Goal: Task Accomplishment & Management: Manage account settings

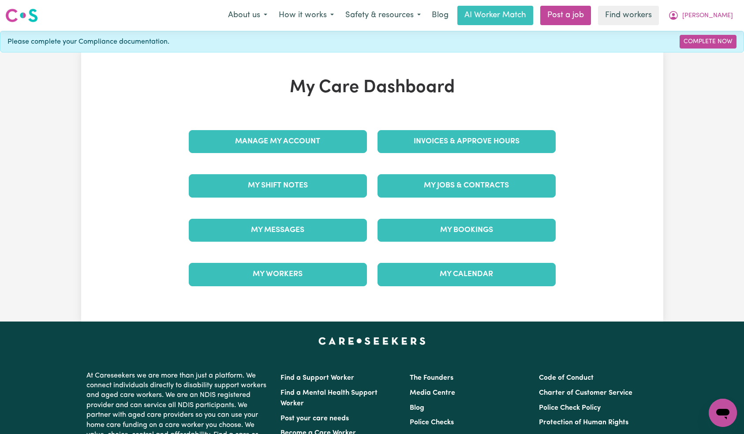
click at [332, 128] on div "Manage My Account" at bounding box center [278, 142] width 189 height 44
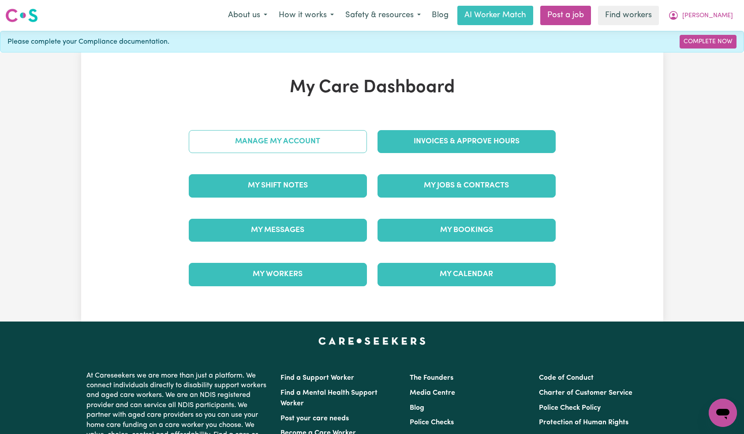
click at [332, 137] on link "Manage My Account" at bounding box center [278, 141] width 178 height 23
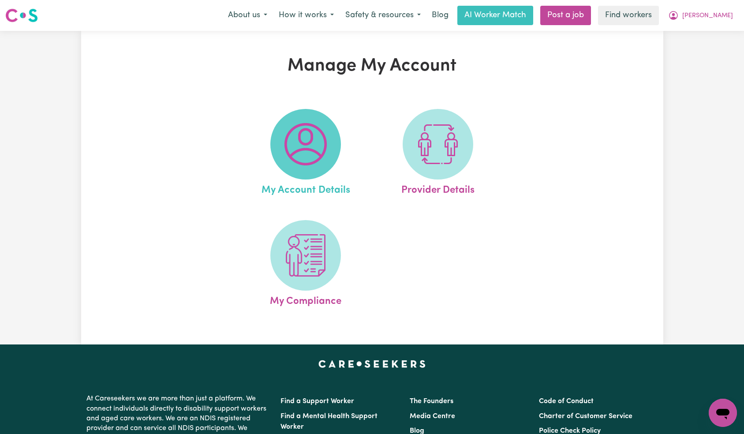
click at [328, 158] on span at bounding box center [306, 144] width 71 height 71
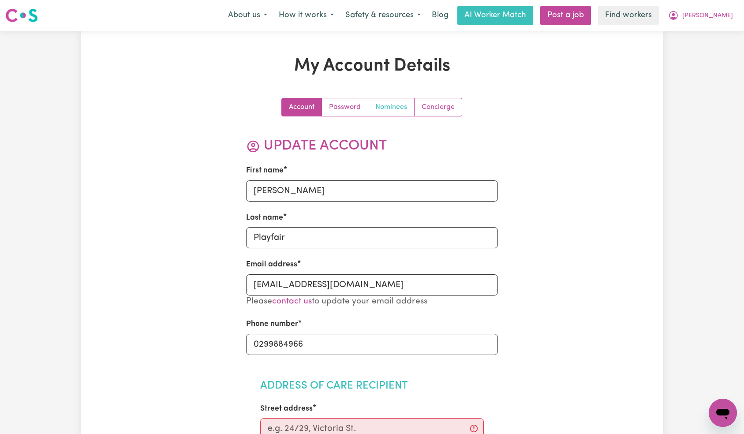
click at [392, 115] on link "Nominees" at bounding box center [391, 107] width 46 height 18
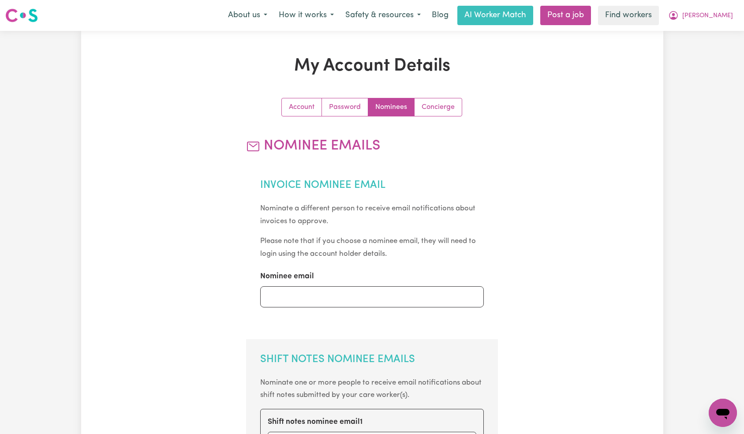
scroll to position [153, 0]
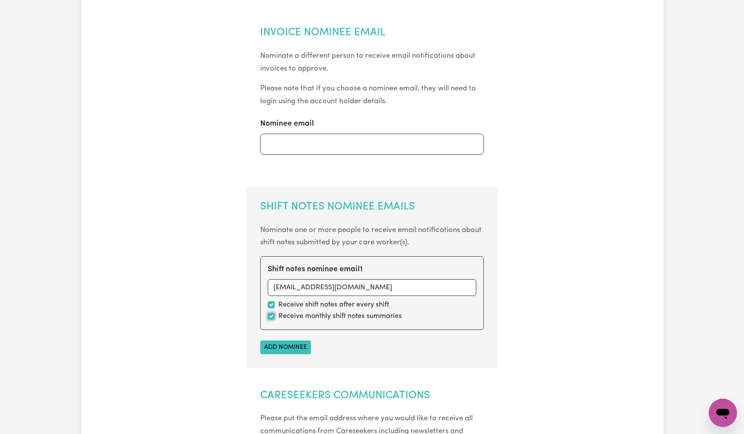
click at [274, 319] on input "checkbox" at bounding box center [271, 316] width 7 height 7
checkbox input "false"
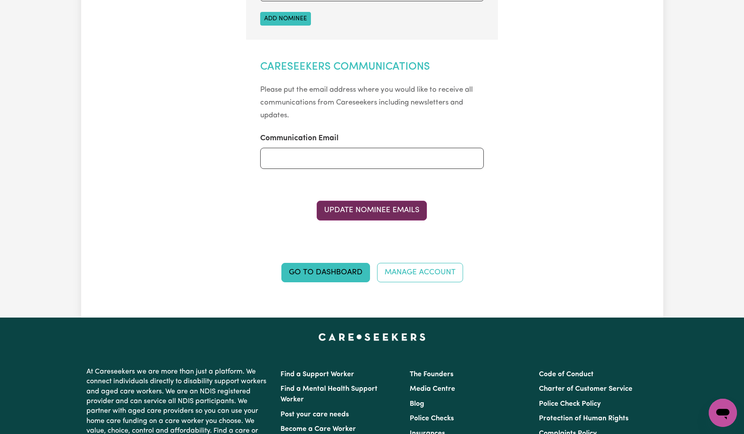
click at [369, 213] on button "Update Nominee Emails" at bounding box center [372, 210] width 110 height 19
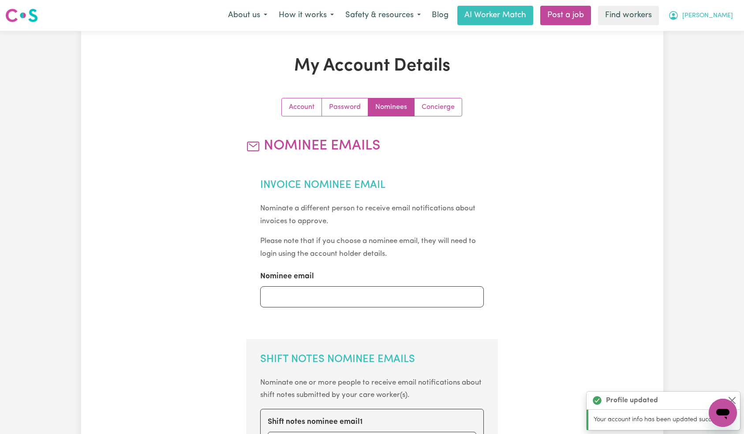
click at [724, 15] on span "[PERSON_NAME]" at bounding box center [708, 16] width 51 height 10
click at [710, 51] on link "Logout" at bounding box center [704, 50] width 70 height 17
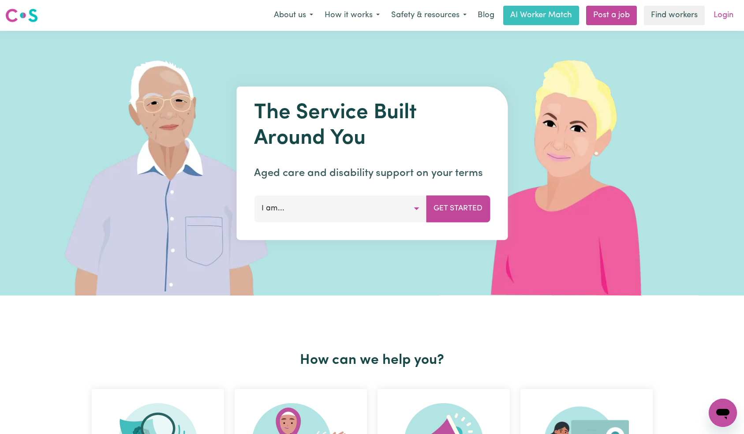
click at [724, 13] on link "Login" at bounding box center [724, 15] width 30 height 19
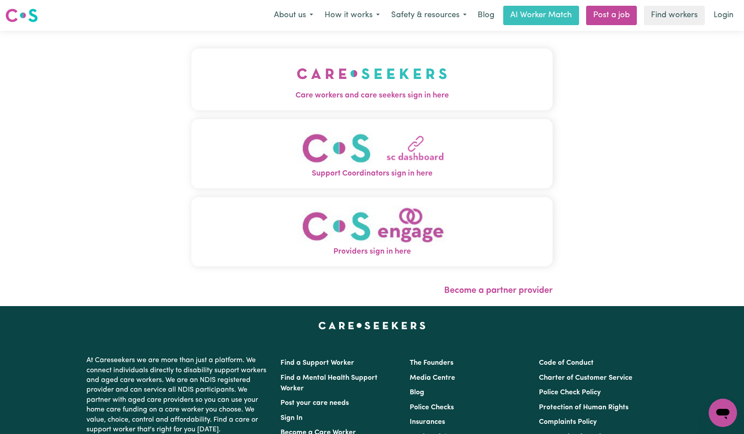
click at [207, 90] on span "Care workers and care seekers sign in here" at bounding box center [373, 95] width 362 height 11
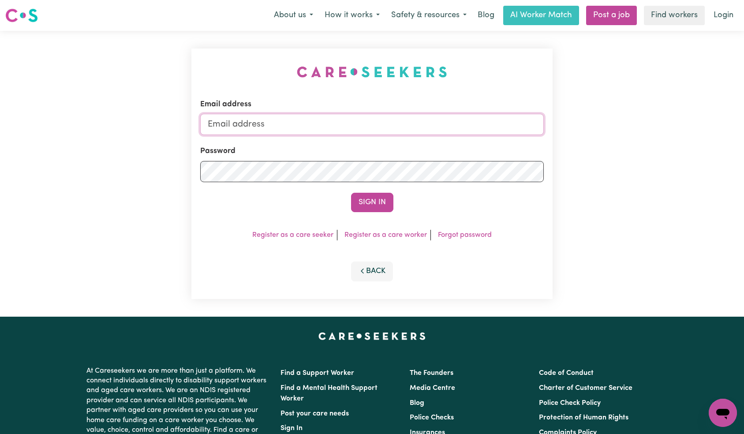
click at [361, 131] on input "Email address" at bounding box center [372, 124] width 344 height 21
paste input "[EMAIL_ADDRESS][DOMAIN_NAME]"
type input "[EMAIL_ADDRESS][DOMAIN_NAME]"
click at [365, 195] on button "Sign In" at bounding box center [372, 202] width 42 height 19
